Goal: Task Accomplishment & Management: Manage account settings

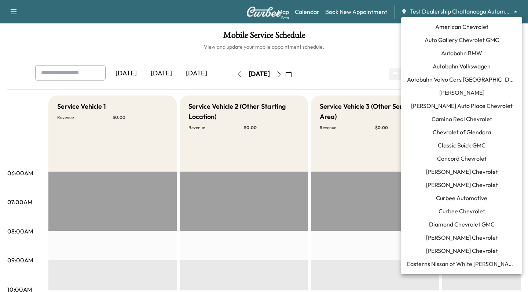
click at [414, 7] on body "Support Log Out Map Beta Calendar Book New Appointment Test Dealership Chattano…" at bounding box center [264, 146] width 528 height 292
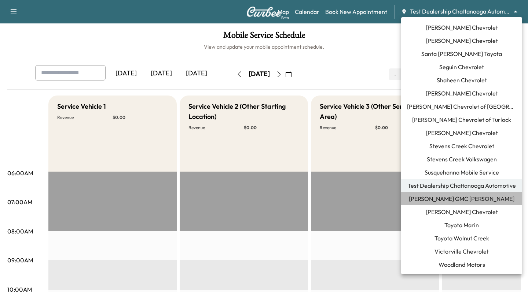
click at [435, 196] on span "[PERSON_NAME] GMC [PERSON_NAME]" at bounding box center [462, 199] width 106 height 9
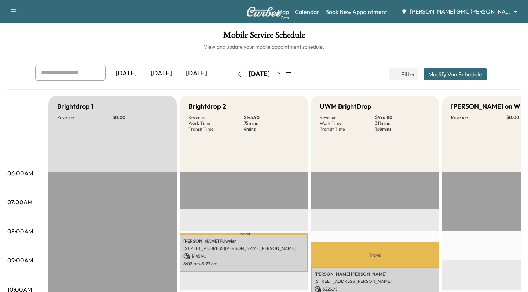
click at [196, 75] on div "[DATE]" at bounding box center [196, 73] width 35 height 17
click at [186, 76] on div "[DATE]" at bounding box center [196, 73] width 35 height 17
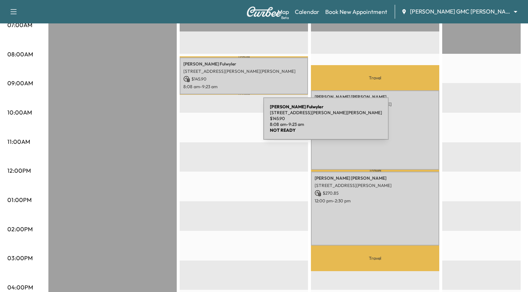
scroll to position [178, 0]
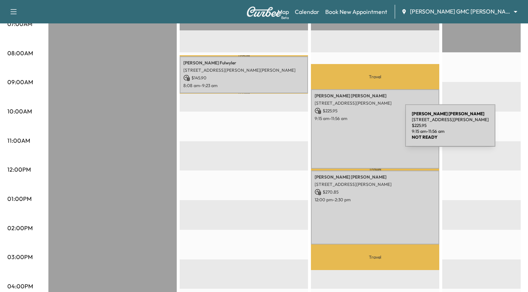
click at [350, 130] on div "Brandon Rakowski 867 S Blvd E, Pontiac, MI 48341, USA $ 225.95 9:15 am - 11:56 …" at bounding box center [375, 129] width 128 height 80
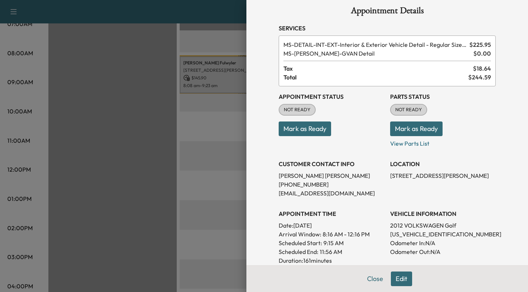
scroll to position [14, 0]
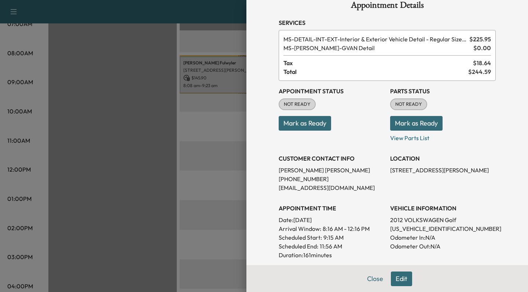
click at [228, 183] on div at bounding box center [264, 146] width 528 height 292
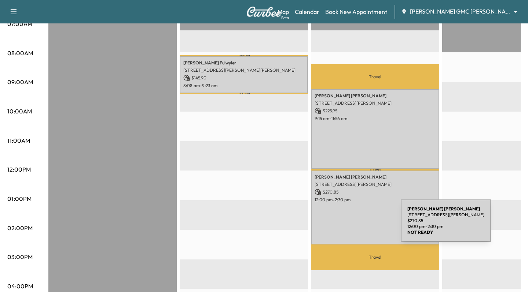
click at [346, 225] on div "Emily Smith 585 S Blvd E, Pontiac, MI 48341, USA $ 270.85 12:00 pm - 2:30 pm" at bounding box center [375, 208] width 128 height 74
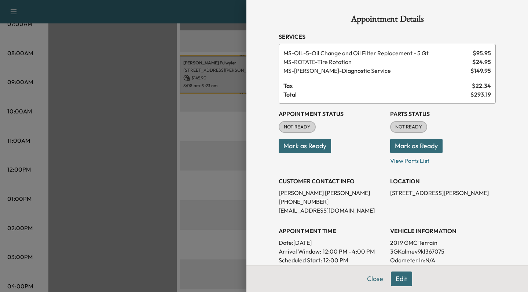
click at [183, 231] on div at bounding box center [264, 146] width 528 height 292
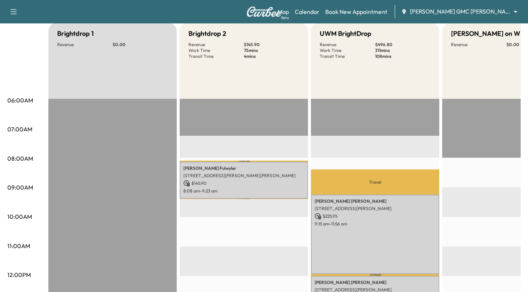
scroll to position [76, 0]
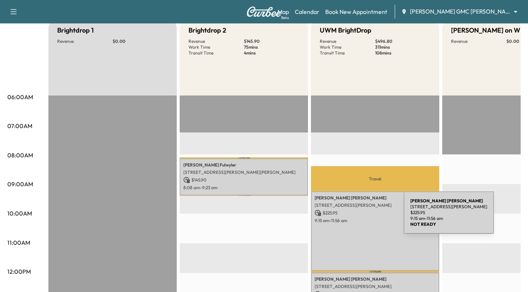
click at [349, 217] on div "Brandon Rakowski 867 S Blvd E, Pontiac, MI 48341, USA $ 225.95 9:15 am - 11:56 …" at bounding box center [375, 232] width 128 height 80
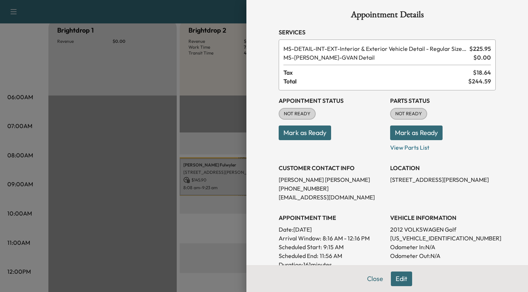
scroll to position [0, 0]
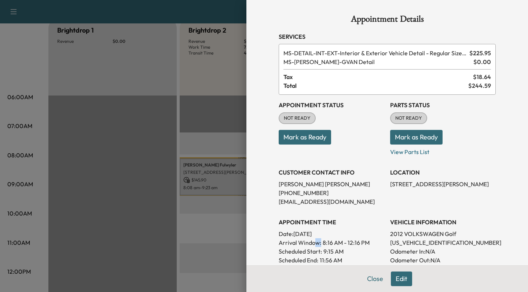
drag, startPoint x: 316, startPoint y: 244, endPoint x: 371, endPoint y: 242, distance: 55.4
click at [371, 242] on p "Arrival Window: 8:16 AM - 12:16 PM" at bounding box center [332, 243] width 106 height 9
click at [185, 234] on div at bounding box center [264, 146] width 528 height 292
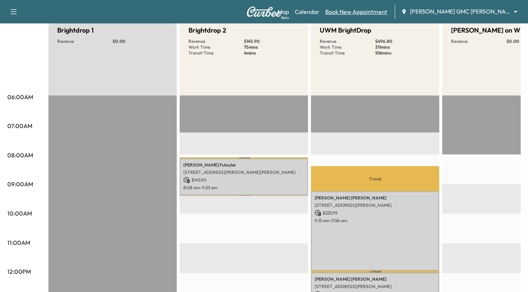
click at [379, 13] on link "Book New Appointment" at bounding box center [356, 11] width 62 height 9
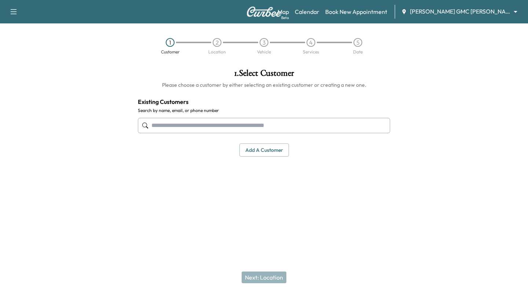
click at [192, 121] on input "text" at bounding box center [264, 125] width 252 height 15
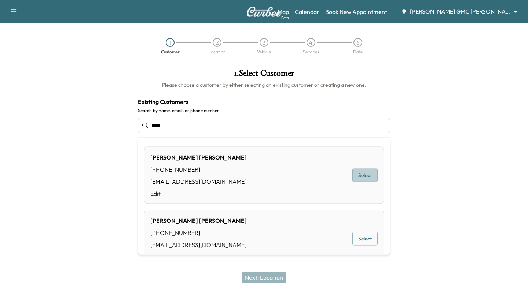
click at [361, 176] on button "Select" at bounding box center [364, 176] width 25 height 14
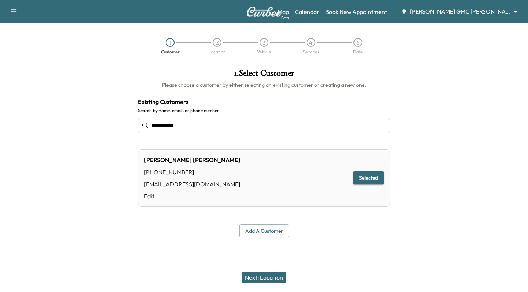
type input "**********"
click at [255, 283] on button "Next: Location" at bounding box center [264, 278] width 45 height 12
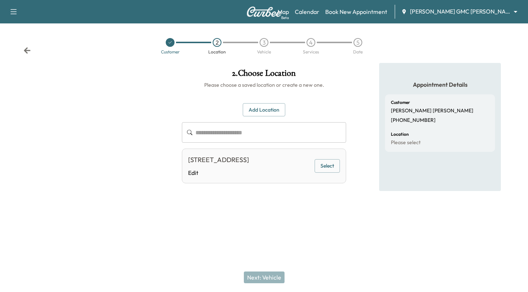
click at [336, 166] on button "Select" at bounding box center [326, 166] width 25 height 14
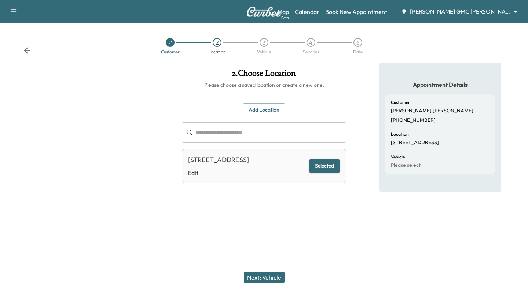
click at [259, 278] on button "Next: Vehicle" at bounding box center [264, 278] width 41 height 12
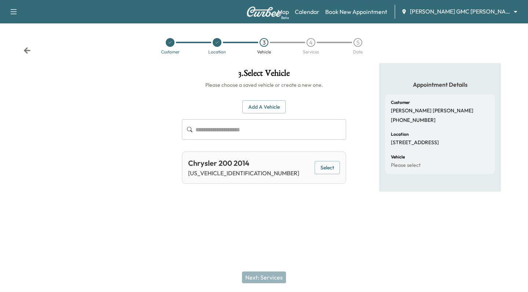
click at [328, 165] on button "Select" at bounding box center [326, 168] width 25 height 14
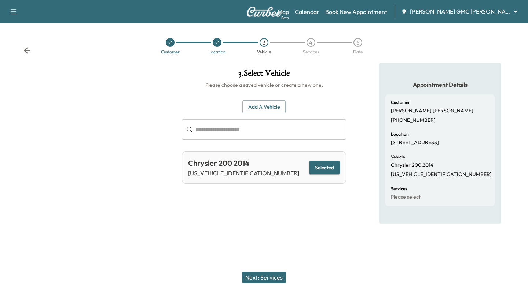
click at [255, 279] on button "Next: Services" at bounding box center [264, 278] width 44 height 12
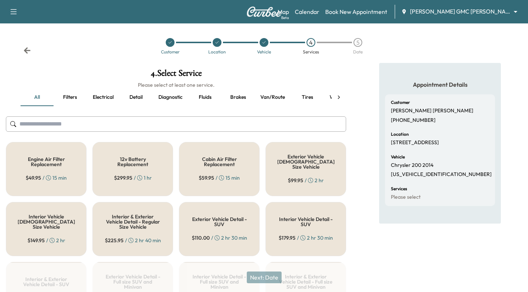
click at [226, 163] on h5 "Cabin Air Filter Replacement" at bounding box center [219, 162] width 56 height 10
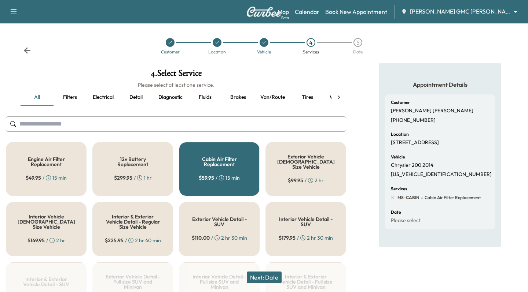
click at [208, 222] on div "Exterior Vehicle Detail - SUV $ 110.00 / 2 hr 30 min" at bounding box center [219, 229] width 81 height 54
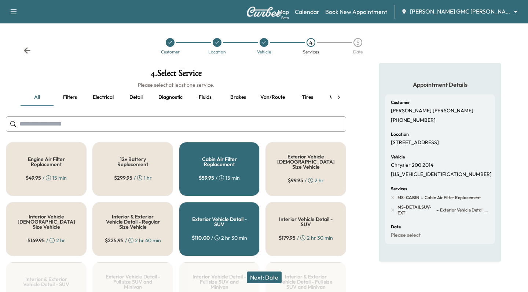
click at [260, 275] on button "Next: Date" at bounding box center [264, 278] width 35 height 12
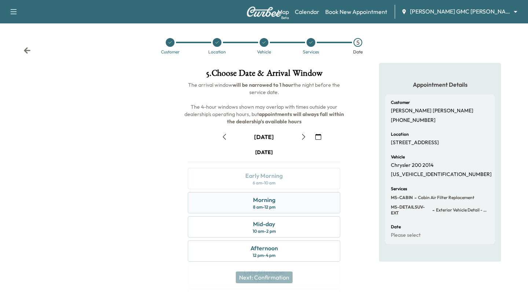
click at [250, 200] on div "Morning 8 am - 12 pm" at bounding box center [264, 202] width 152 height 21
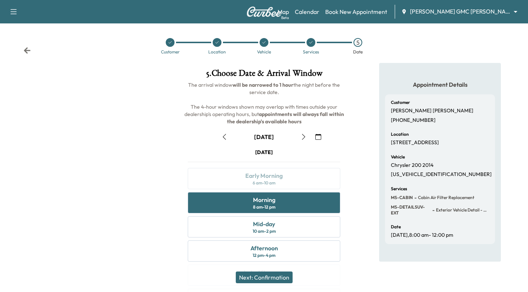
click at [250, 274] on button "Next: Confirmation" at bounding box center [264, 278] width 57 height 12
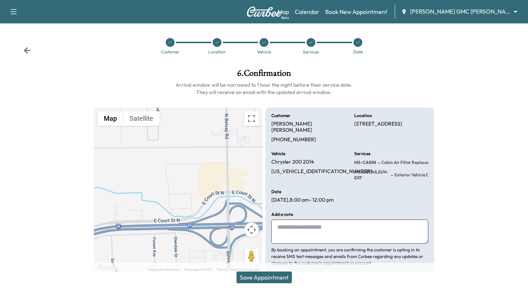
click at [251, 276] on button "Save Appointment" at bounding box center [263, 278] width 55 height 12
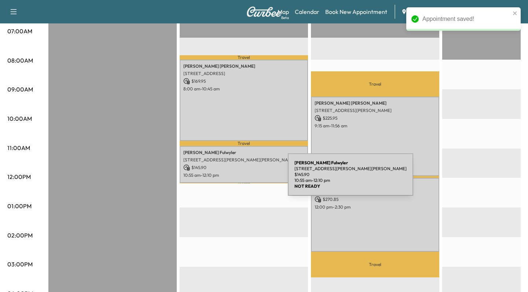
scroll to position [174, 0]
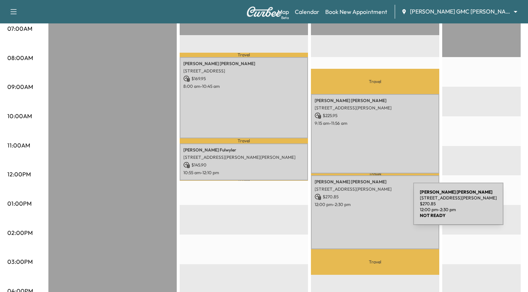
click at [358, 209] on div "Emily Smith 585 S Blvd E, Pontiac, MI 48341, USA $ 270.85 12:00 pm - 2:30 pm" at bounding box center [375, 213] width 128 height 74
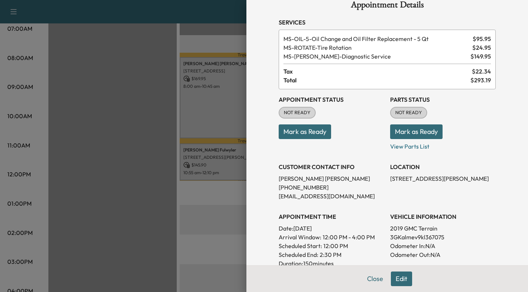
scroll to position [16, 0]
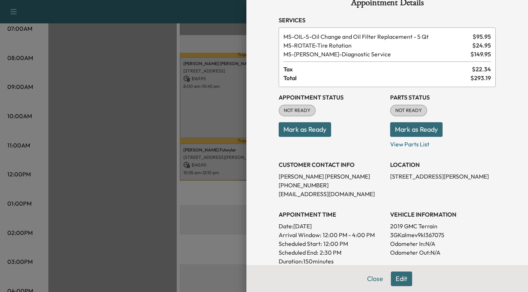
click at [225, 233] on div at bounding box center [264, 146] width 528 height 292
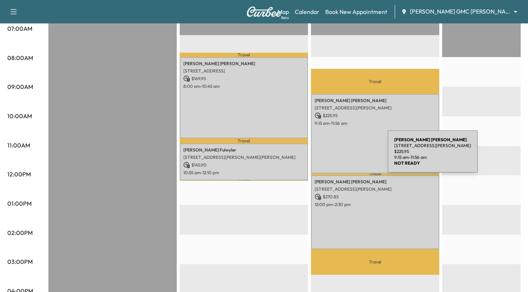
click at [332, 156] on div "Brandon Rakowski 867 S Blvd E, Pontiac, MI 48341, USA $ 225.95 9:15 am - 11:56 …" at bounding box center [375, 134] width 128 height 80
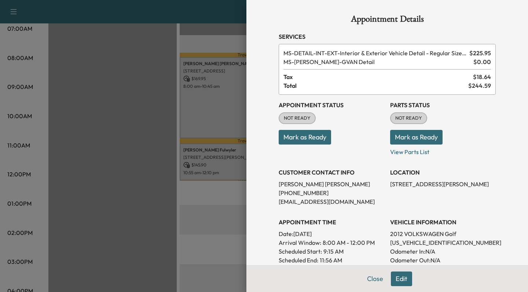
click at [240, 212] on div at bounding box center [264, 146] width 528 height 292
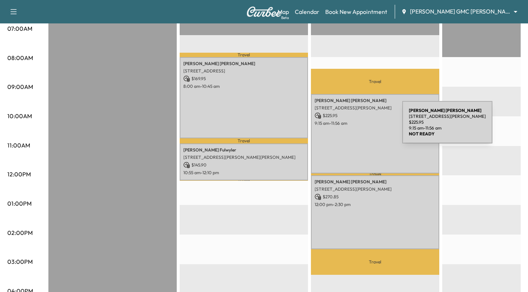
click at [349, 126] on p "9:15 am - 11:56 am" at bounding box center [374, 124] width 121 height 6
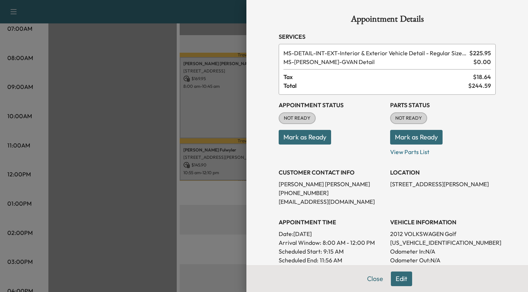
click at [193, 213] on div at bounding box center [264, 146] width 528 height 292
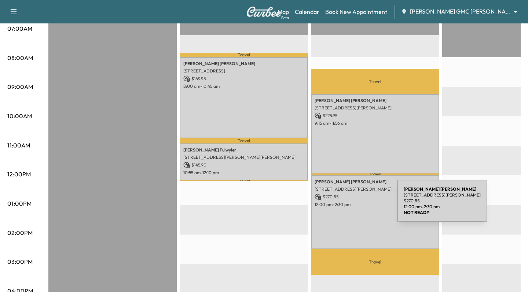
scroll to position [166, 0]
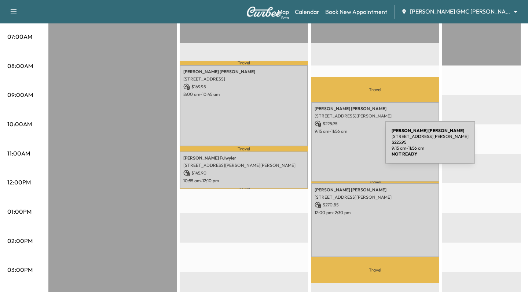
click at [330, 147] on div "Brandon Rakowski 867 S Blvd E, Pontiac, MI 48341, USA $ 225.95 9:15 am - 11:56 …" at bounding box center [375, 142] width 128 height 80
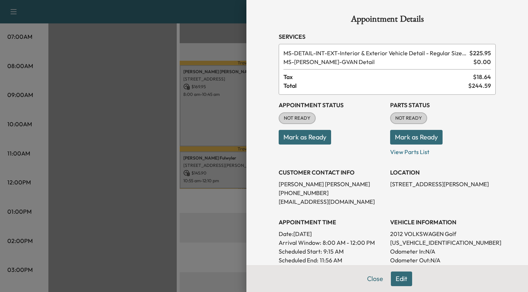
click at [191, 268] on div at bounding box center [264, 146] width 528 height 292
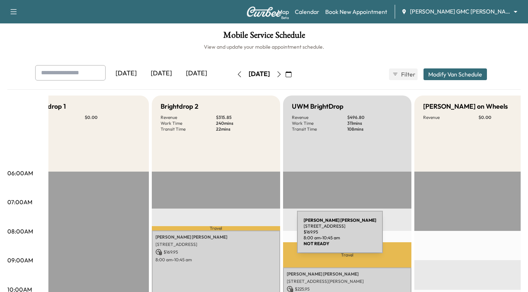
scroll to position [0, 22]
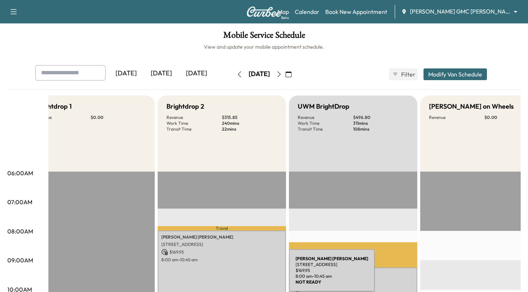
click at [231, 271] on div "Chris Mudd 5323 E Court St N, Burton, MI 48509, USA $ 169.95 8:00 am - 10:45 am" at bounding box center [222, 271] width 128 height 81
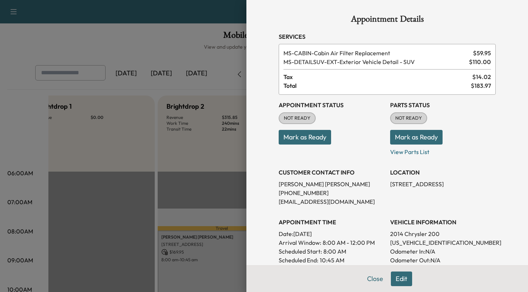
click at [398, 278] on button "Edit" at bounding box center [401, 279] width 21 height 15
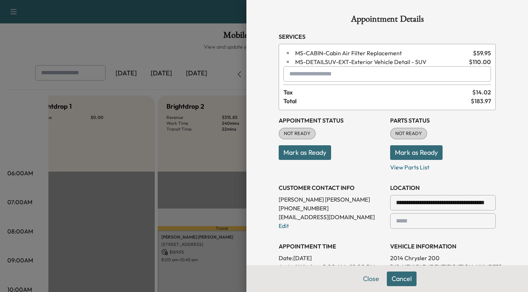
click at [302, 78] on input "text" at bounding box center [386, 73] width 207 height 15
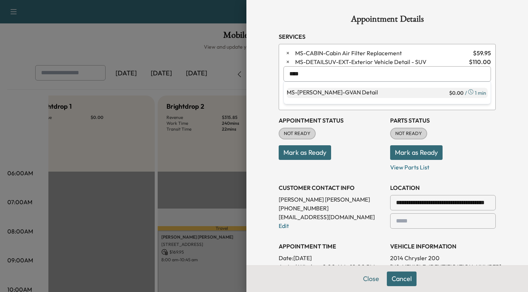
click at [307, 89] on p "MS-GVAN - GVAN Detail" at bounding box center [367, 93] width 161 height 10
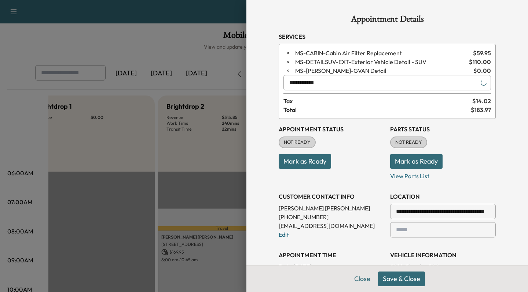
type input "**********"
click at [408, 279] on button "Save & Close" at bounding box center [401, 279] width 47 height 15
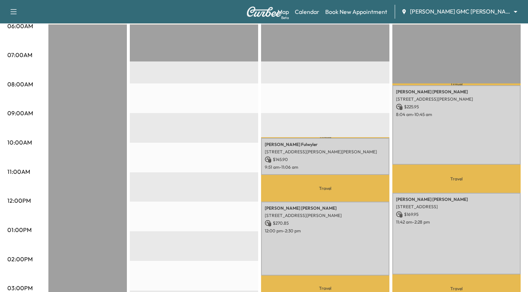
scroll to position [158, 0]
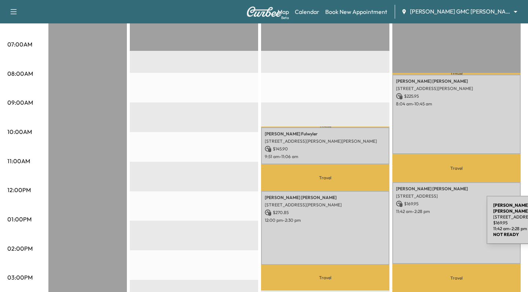
click at [431, 222] on div "Chris Mudd 5323 E Court St N, Burton, MI 48509, USA $ 169.95 11:42 am - 2:28 pm" at bounding box center [456, 224] width 128 height 82
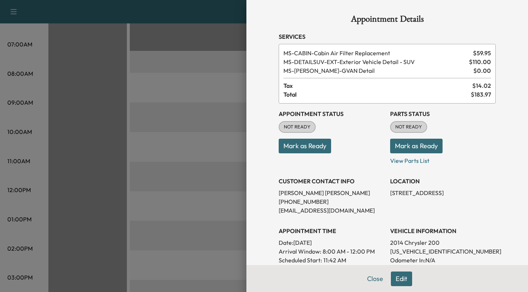
click at [403, 274] on button "Edit" at bounding box center [401, 279] width 21 height 15
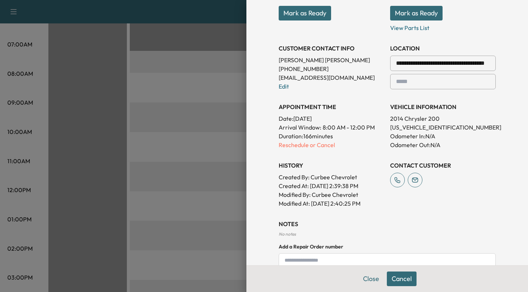
scroll to position [154, 0]
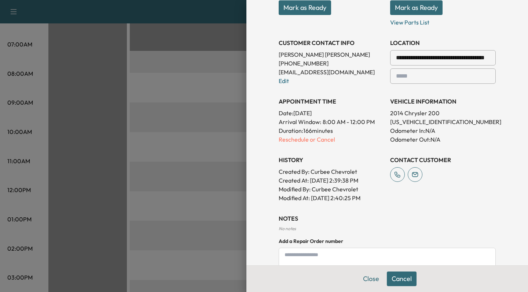
click at [301, 145] on div "**********" at bounding box center [387, 83] width 217 height 237
click at [298, 138] on p "Reschedule or Cancel" at bounding box center [332, 139] width 106 height 9
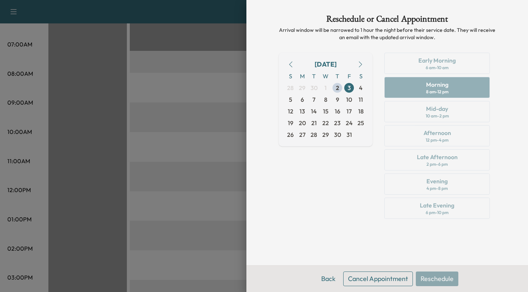
click at [374, 274] on button "Cancel Appointment" at bounding box center [378, 279] width 70 height 15
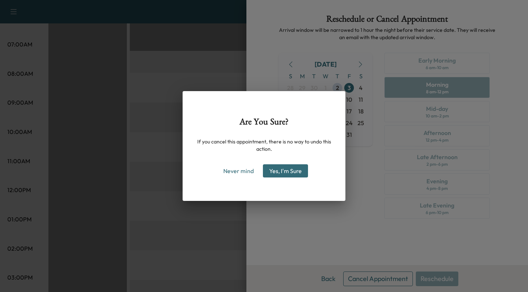
click at [285, 174] on button "Yes, I'm Sure" at bounding box center [285, 171] width 45 height 13
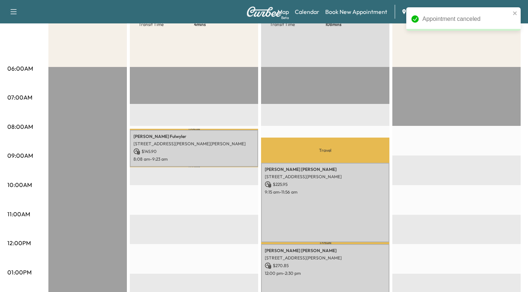
scroll to position [147, 0]
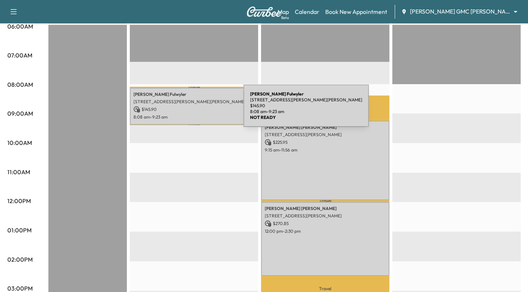
click at [189, 110] on p "$ 145.90" at bounding box center [193, 109] width 121 height 7
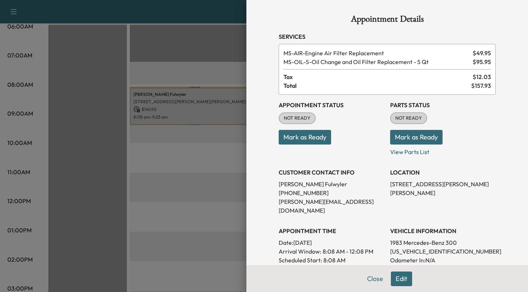
click at [403, 276] on button "Edit" at bounding box center [401, 279] width 21 height 15
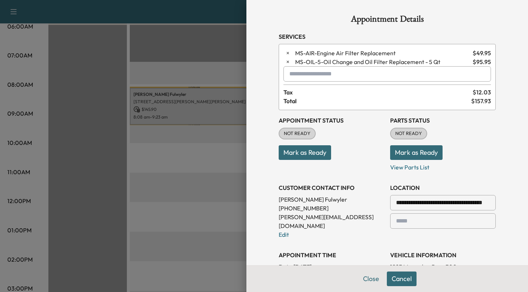
click at [303, 73] on input "text" at bounding box center [386, 73] width 207 height 15
type input "****"
click at [313, 72] on input "****" at bounding box center [386, 73] width 207 height 15
type input "*"
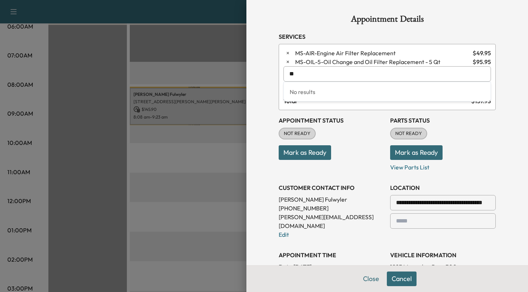
type input "***"
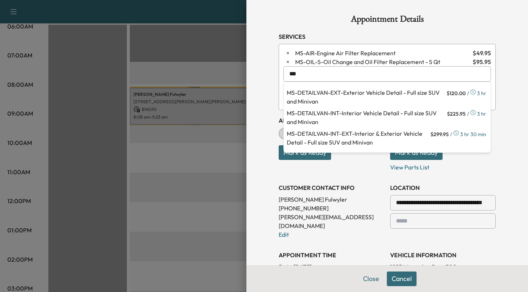
click at [301, 70] on input "***" at bounding box center [386, 73] width 207 height 15
click at [290, 79] on input "***" at bounding box center [386, 73] width 207 height 15
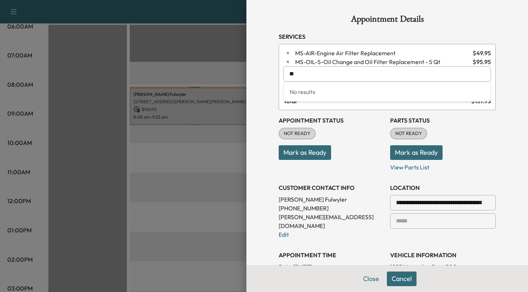
type input "***"
type input "*"
type input "****"
type input "**"
click at [231, 138] on div at bounding box center [264, 146] width 528 height 292
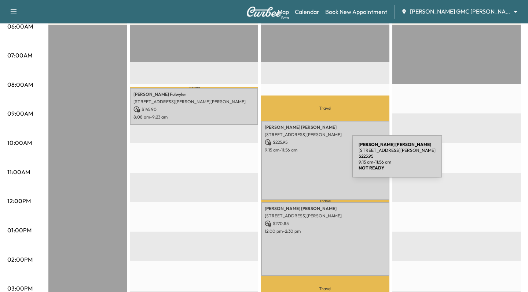
click at [297, 161] on div "Brandon Rakowski 867 S Blvd E, Pontiac, MI 48341, USA $ 225.95 9:15 am - 11:56 …" at bounding box center [325, 161] width 128 height 80
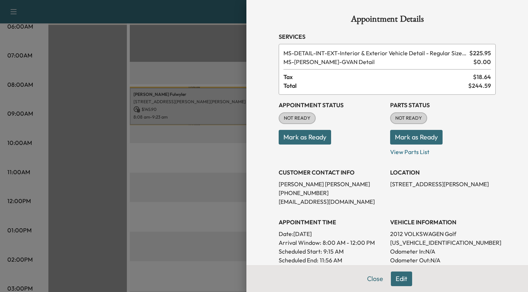
click at [155, 148] on div at bounding box center [264, 146] width 528 height 292
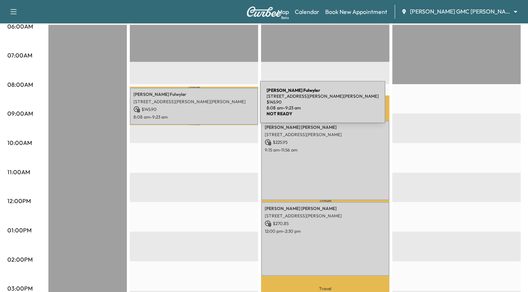
click at [205, 107] on p "$ 145.90" at bounding box center [193, 109] width 121 height 7
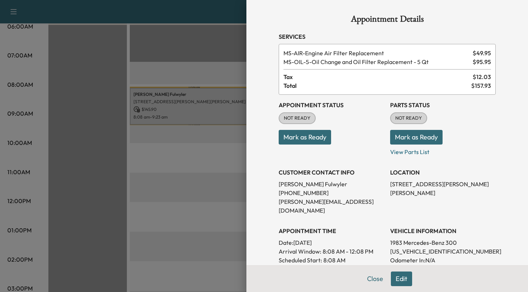
click at [403, 276] on button "Edit" at bounding box center [401, 279] width 21 height 15
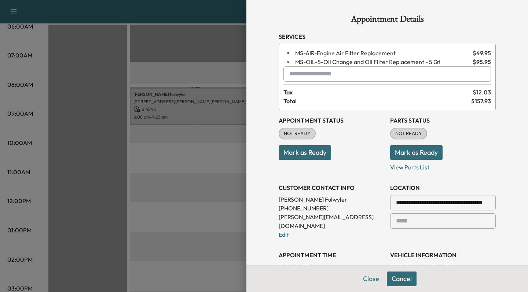
click at [305, 71] on input "text" at bounding box center [386, 73] width 207 height 15
type input "****"
click at [274, 73] on div "**********" at bounding box center [387, 245] width 235 height 491
click at [288, 64] on icon "button" at bounding box center [287, 61] width 5 height 5
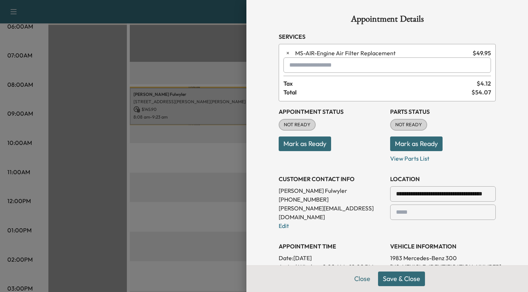
click at [305, 66] on input "text" at bounding box center [386, 65] width 207 height 15
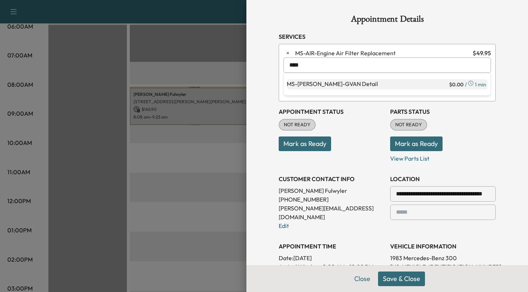
click at [309, 80] on p "MS-GVAN - GVAN Detail" at bounding box center [367, 85] width 161 height 10
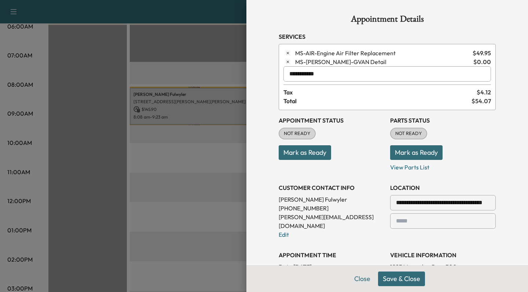
type input "**********"
click at [392, 281] on button "Save & Close" at bounding box center [401, 279] width 47 height 15
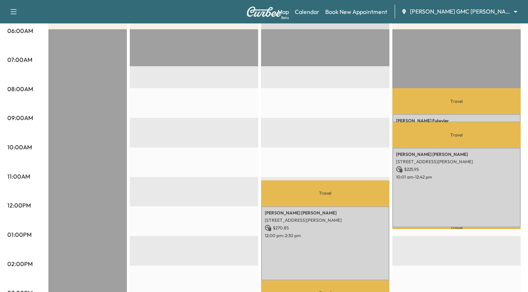
scroll to position [143, 0]
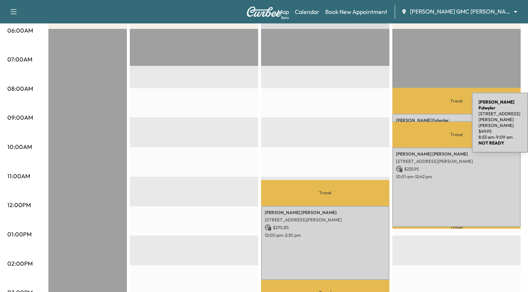
click at [417, 118] on p "[PERSON_NAME]" at bounding box center [456, 121] width 121 height 6
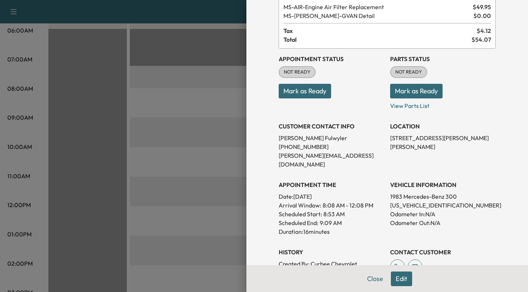
scroll to position [47, 0]
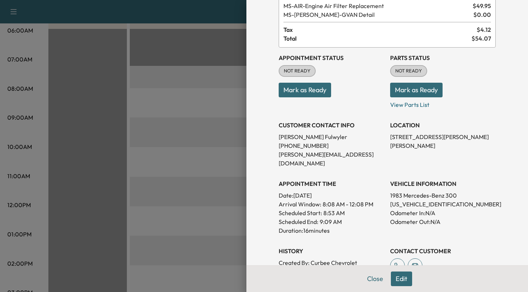
click at [402, 273] on button "Edit" at bounding box center [401, 279] width 21 height 15
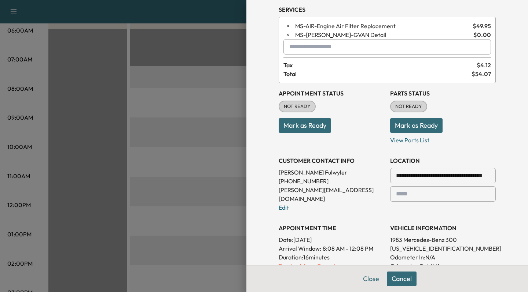
scroll to position [50, 0]
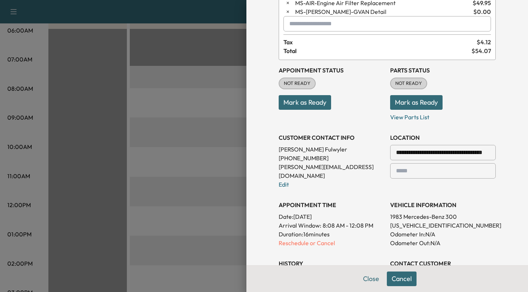
click at [313, 230] on p "Duration: 16 minutes" at bounding box center [332, 234] width 106 height 9
click at [313, 239] on p "Reschedule or Cancel" at bounding box center [332, 243] width 106 height 9
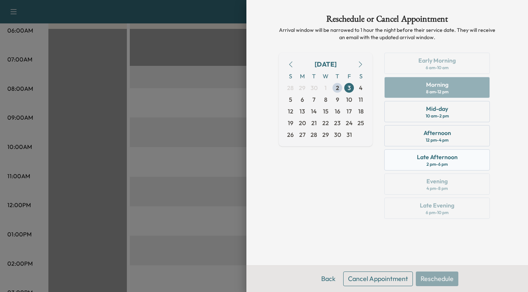
click at [435, 155] on div "Late Afternoon" at bounding box center [437, 157] width 41 height 9
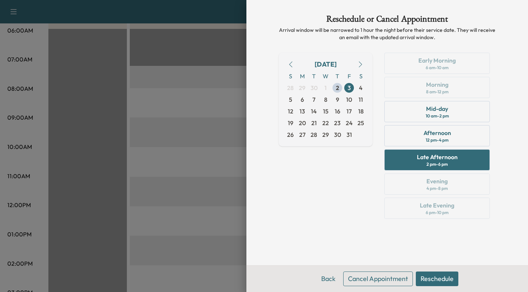
click at [429, 276] on button "Reschedule" at bounding box center [437, 279] width 43 height 15
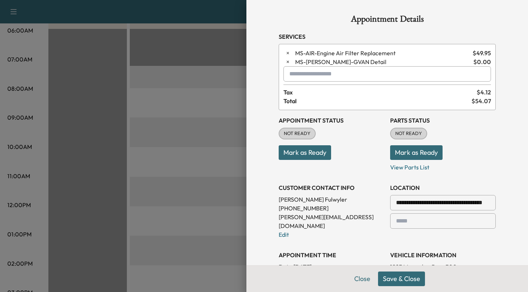
click at [416, 277] on button "Save & Close" at bounding box center [401, 279] width 47 height 15
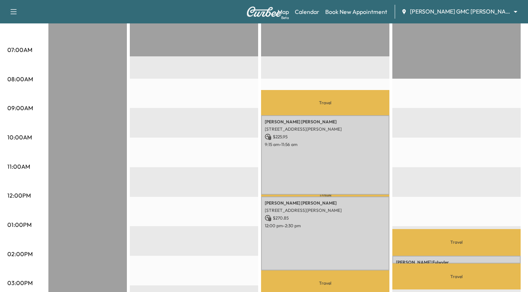
scroll to position [150, 0]
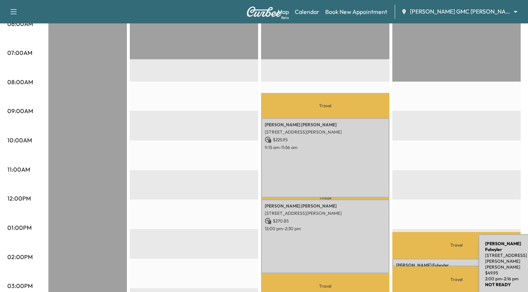
click at [423, 260] on div "Paul Fulwyler 10354 Lapeer Rd, Davison, MI 48423, USA $ 49.95 2:00 pm - 2:16 pm" at bounding box center [456, 263] width 128 height 8
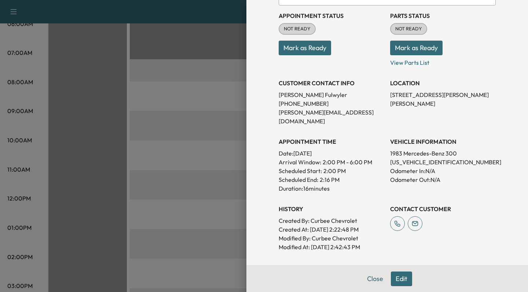
click at [399, 280] on button "Edit" at bounding box center [401, 279] width 21 height 15
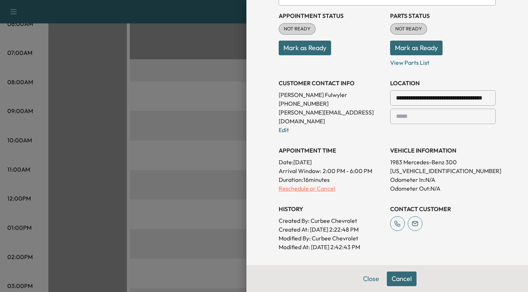
click at [311, 184] on p "Reschedule or Cancel" at bounding box center [332, 188] width 106 height 9
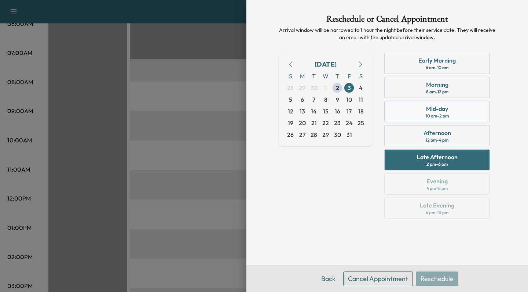
click at [418, 113] on div "Mid-day 10 am - 2 pm" at bounding box center [437, 111] width 106 height 21
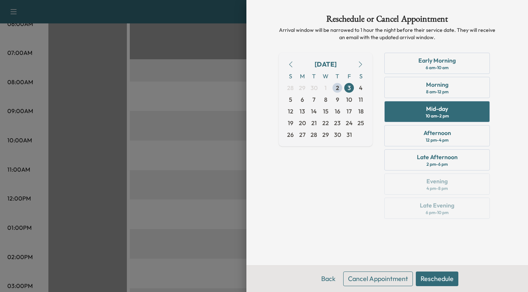
click at [435, 278] on button "Reschedule" at bounding box center [437, 279] width 43 height 15
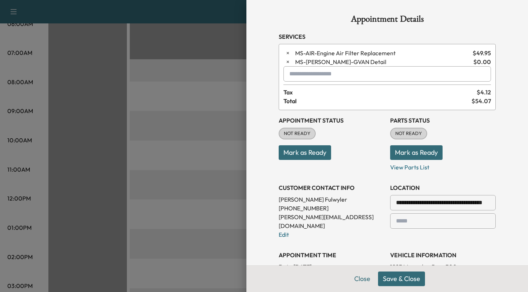
click at [417, 279] on button "Save & Close" at bounding box center [401, 279] width 47 height 15
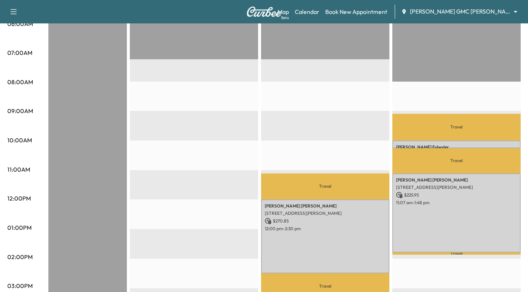
click at [400, 134] on p "Travel" at bounding box center [456, 127] width 128 height 27
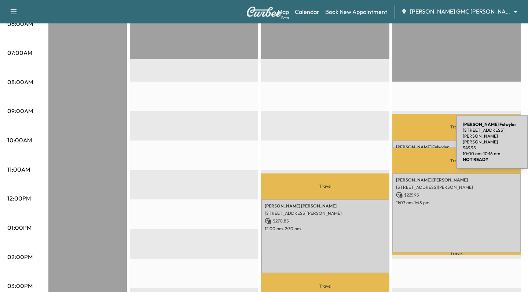
click at [401, 141] on div "Paul Fulwyler 10354 Lapeer Rd, Davison, MI 48423, USA $ 49.95 10:00 am - 10:16 …" at bounding box center [456, 145] width 128 height 8
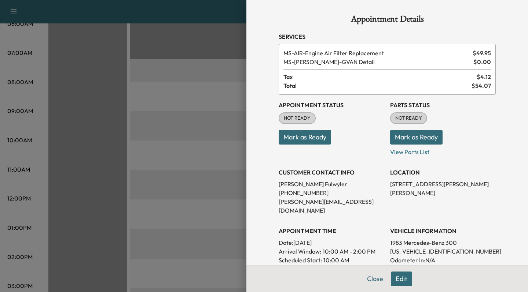
click at [399, 277] on button "Edit" at bounding box center [401, 279] width 21 height 15
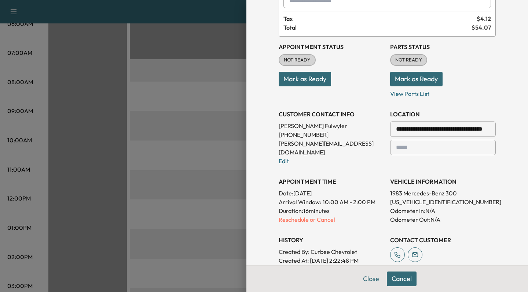
scroll to position [80, 0]
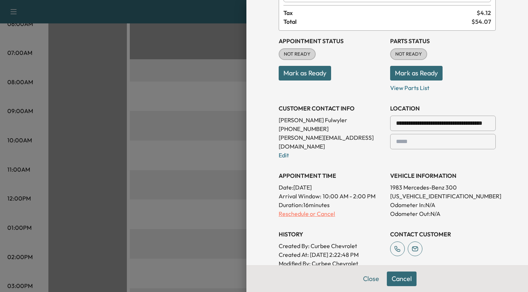
click at [290, 210] on p "Reschedule or Cancel" at bounding box center [332, 214] width 106 height 9
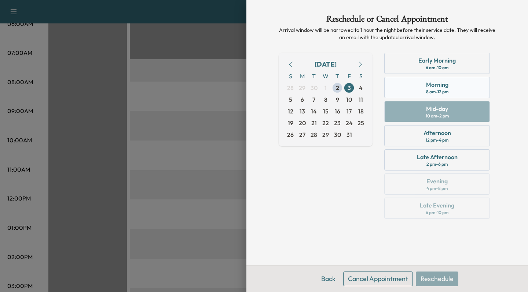
click at [421, 92] on div "Morning 8 am - 12 pm" at bounding box center [437, 87] width 106 height 21
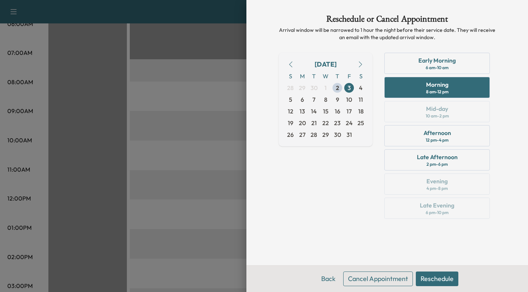
click at [423, 281] on button "Reschedule" at bounding box center [437, 279] width 43 height 15
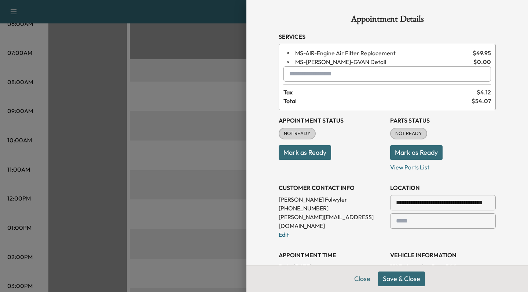
click at [414, 281] on button "Save & Close" at bounding box center [401, 279] width 47 height 15
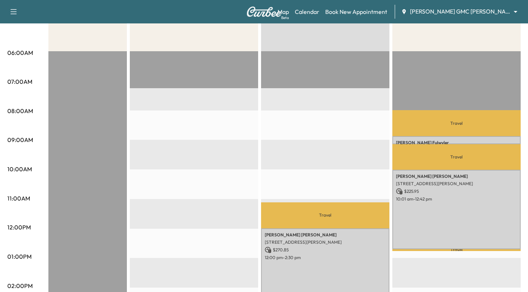
scroll to position [113, 0]
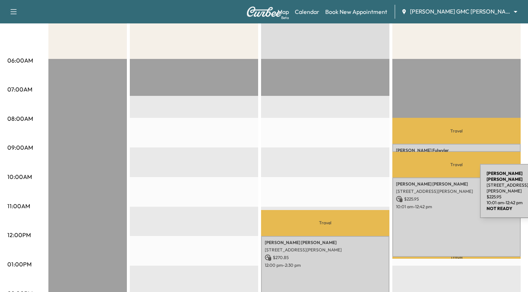
click at [425, 190] on p "[STREET_ADDRESS][PERSON_NAME]" at bounding box center [456, 192] width 121 height 6
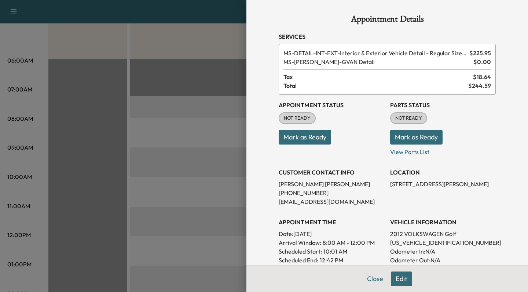
scroll to position [18, 0]
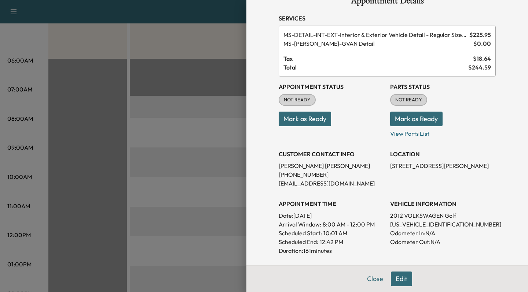
drag, startPoint x: 391, startPoint y: 165, endPoint x: 497, endPoint y: 169, distance: 105.7
click at [497, 169] on div "Appointment Details Services MS-DETAIL-INT-EXT - Interior & Exterior Vehicle De…" at bounding box center [387, 202] width 235 height 441
copy p "[STREET_ADDRESS][PERSON_NAME]"
click at [373, 279] on button "Close" at bounding box center [375, 279] width 26 height 15
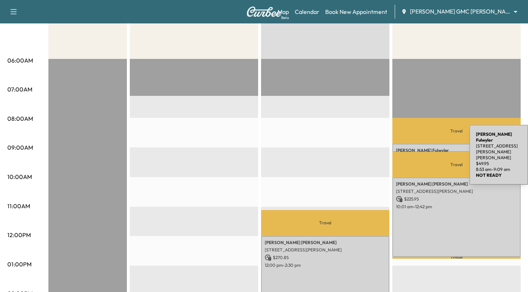
click at [414, 151] on p "[PERSON_NAME]" at bounding box center [456, 151] width 121 height 6
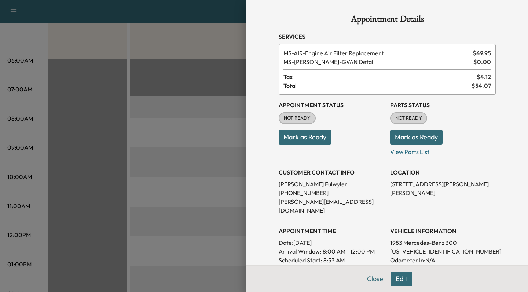
click at [402, 278] on button "Edit" at bounding box center [401, 279] width 21 height 15
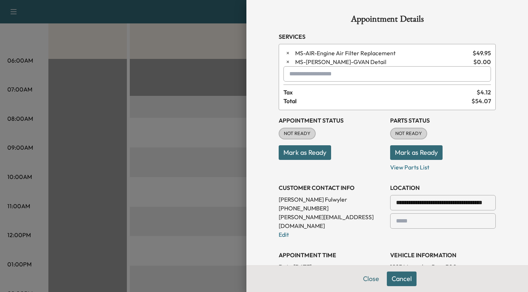
click at [421, 207] on input "**********" at bounding box center [443, 202] width 106 height 15
paste input "text"
type input "**********"
click at [386, 203] on div "**********" at bounding box center [387, 233] width 217 height 246
click at [402, 216] on li "[STREET_ADDRESS][PERSON_NAME]" at bounding box center [442, 222] width 105 height 23
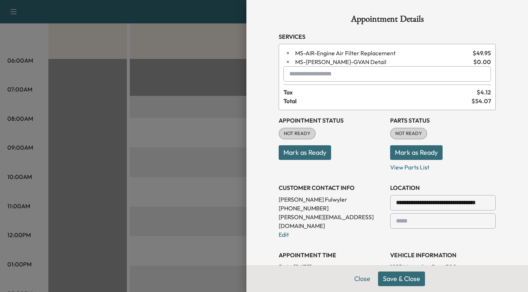
click at [396, 276] on button "Save & Close" at bounding box center [401, 279] width 47 height 15
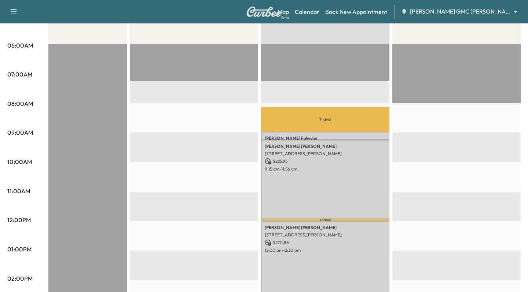
scroll to position [129, 0]
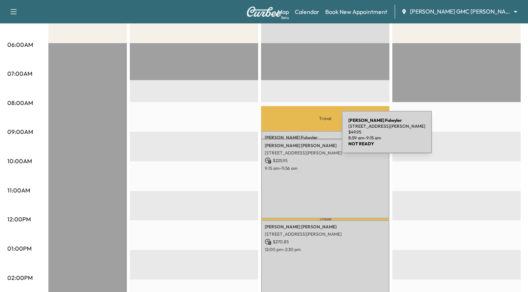
click at [287, 137] on p "[PERSON_NAME]" at bounding box center [325, 138] width 121 height 6
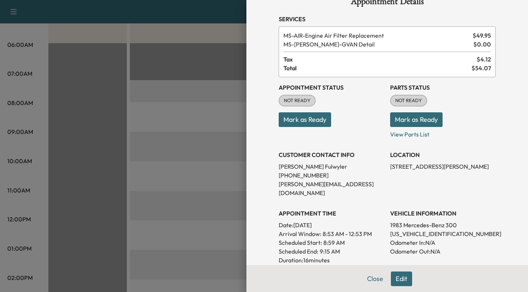
scroll to position [0, 0]
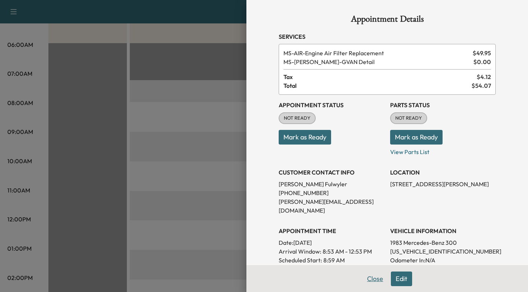
click at [372, 278] on button "Close" at bounding box center [375, 279] width 26 height 15
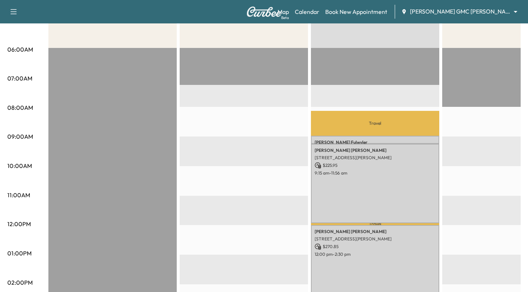
scroll to position [117, 0]
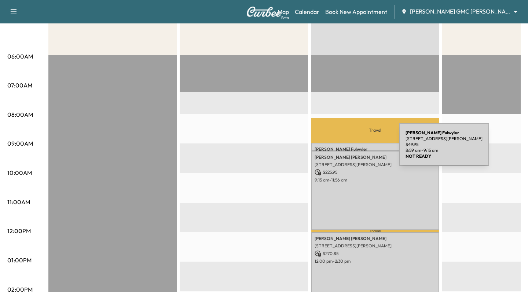
click at [344, 149] on p "[PERSON_NAME]" at bounding box center [374, 150] width 121 height 6
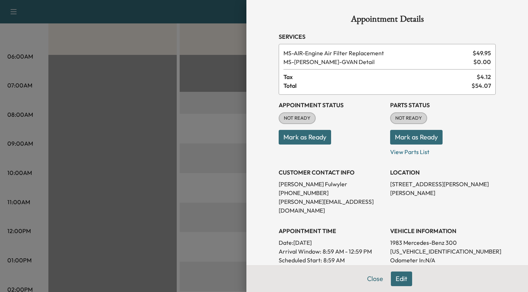
click at [182, 173] on div at bounding box center [264, 146] width 528 height 292
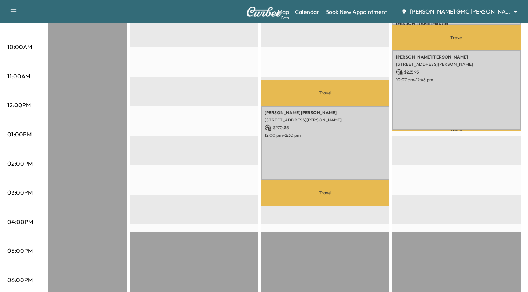
scroll to position [244, 0]
